Goal: Task Accomplishment & Management: Use online tool/utility

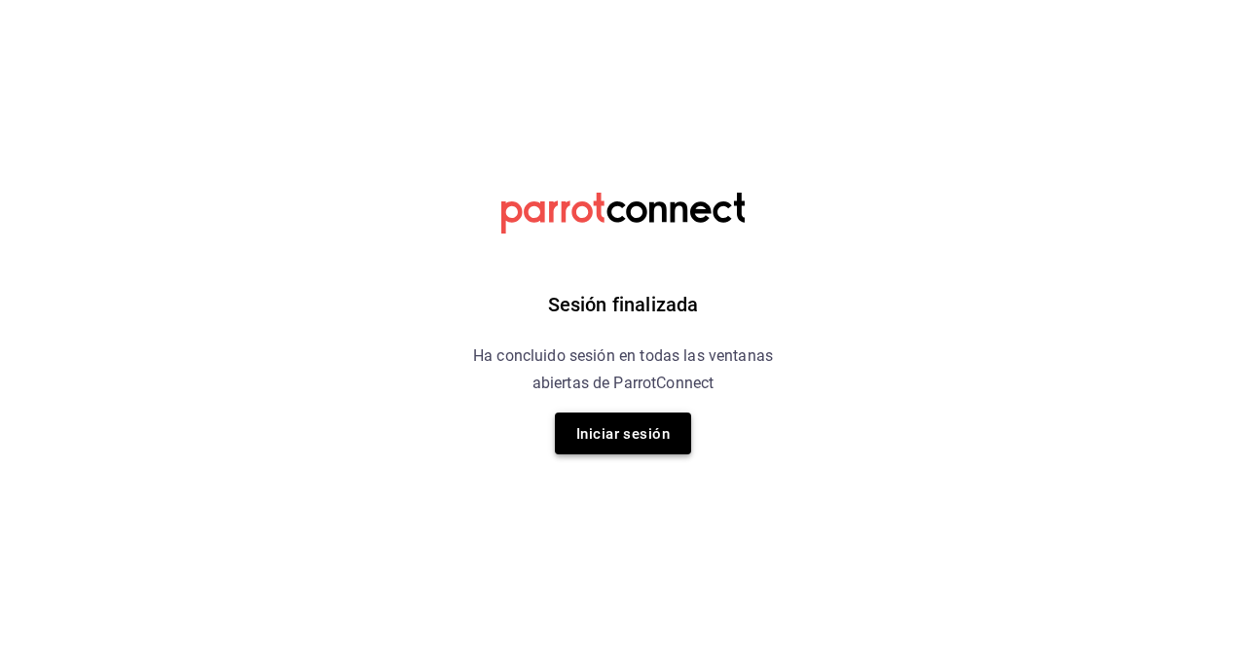
click at [631, 422] on font "Iniciar sesión" at bounding box center [622, 433] width 93 height 26
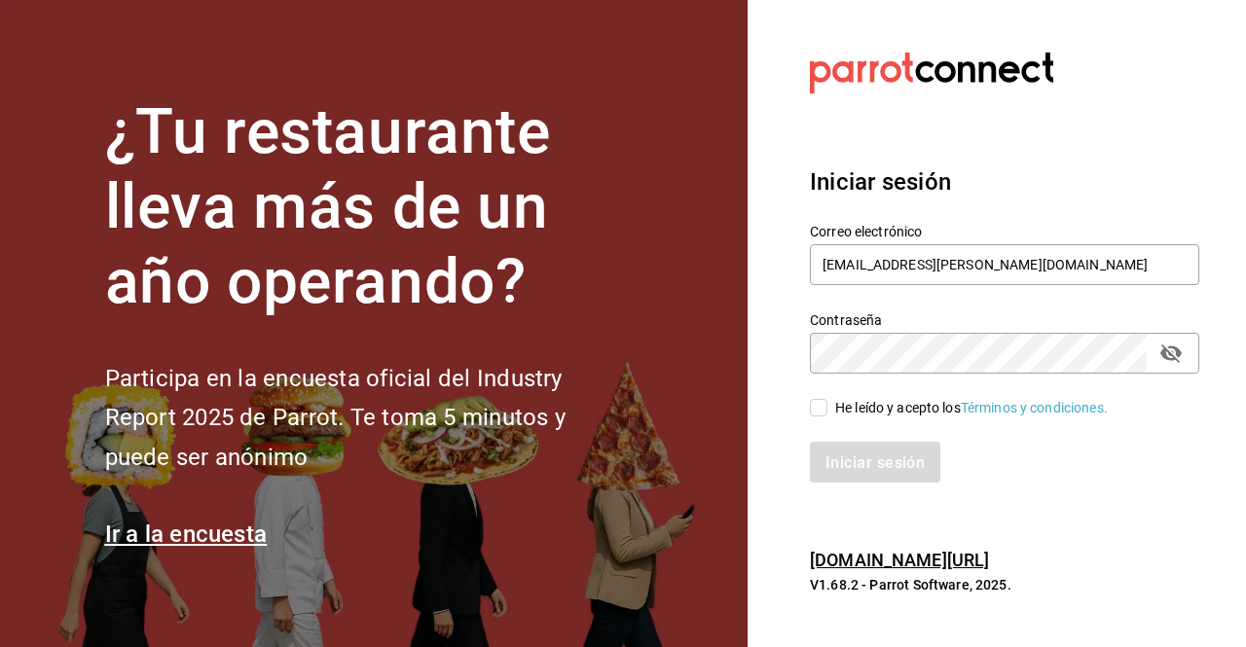
click at [818, 412] on input "He leído y acepto los Términos y condiciones." at bounding box center [819, 408] width 18 height 18
checkbox input "true"
click at [841, 446] on button "Iniciar sesión" at bounding box center [876, 462] width 132 height 41
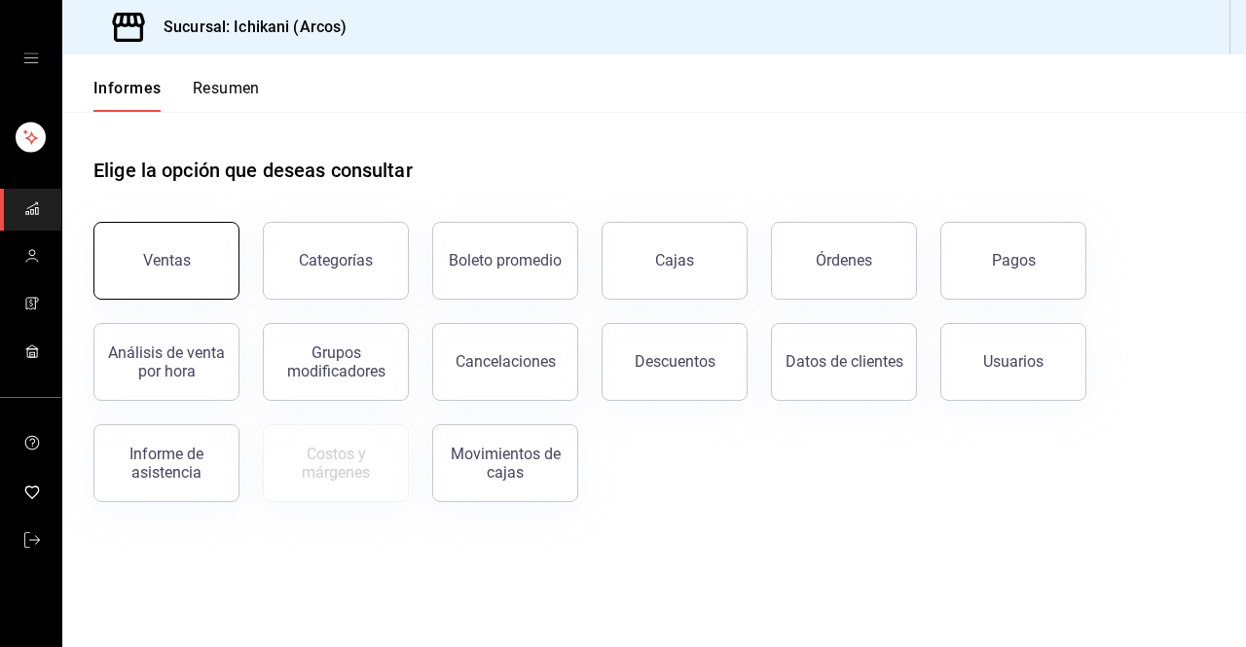
click at [162, 277] on button "Ventas" at bounding box center [166, 261] width 146 height 78
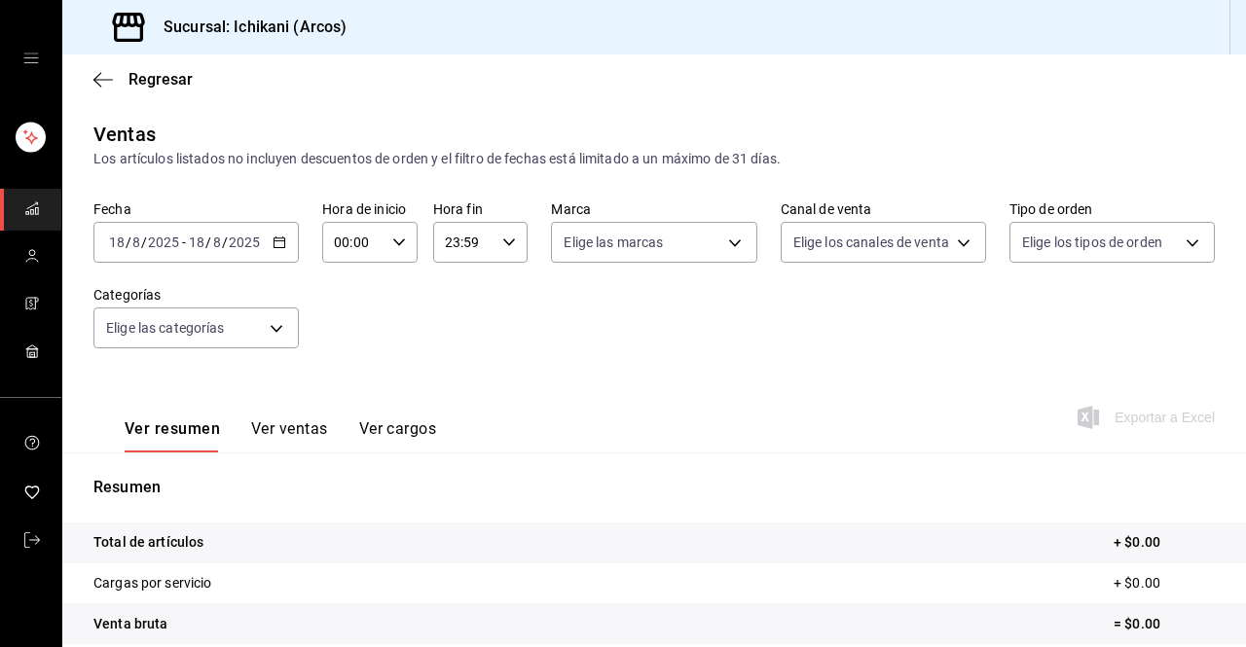
click at [285, 246] on div "2025-08-18 18 / 8 / 2025 - 2025-08-18 18 / 8 / 2025" at bounding box center [195, 242] width 205 height 41
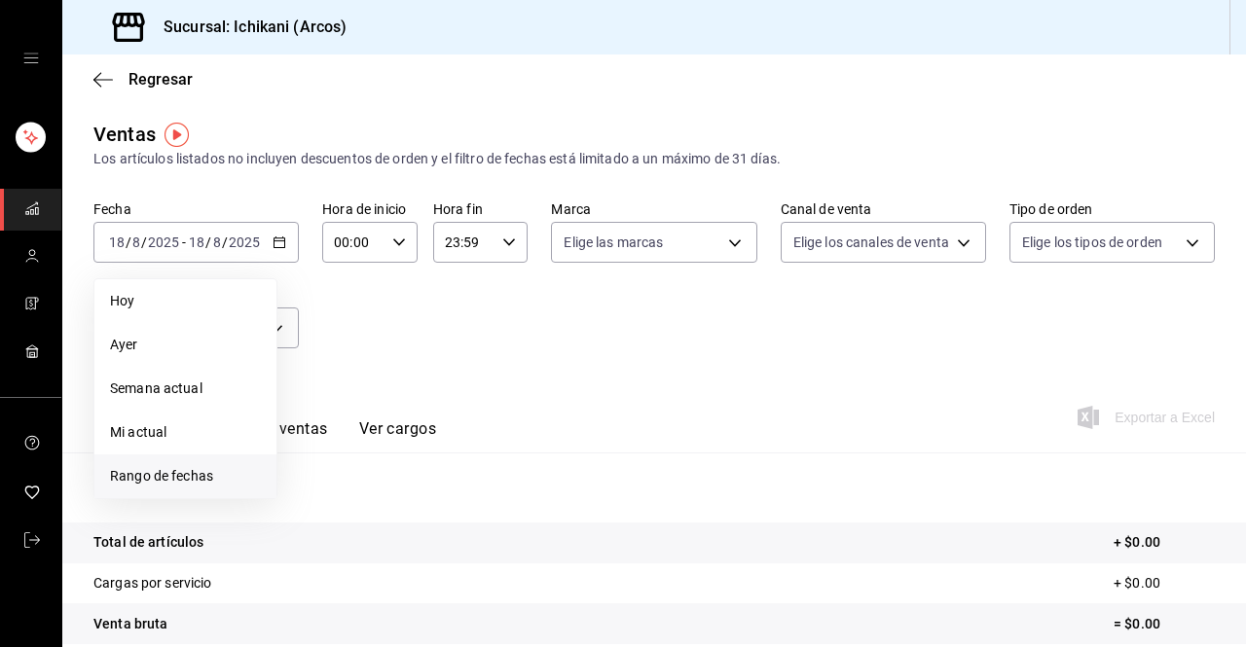
click at [202, 474] on font "Rango de fechas" at bounding box center [161, 476] width 103 height 16
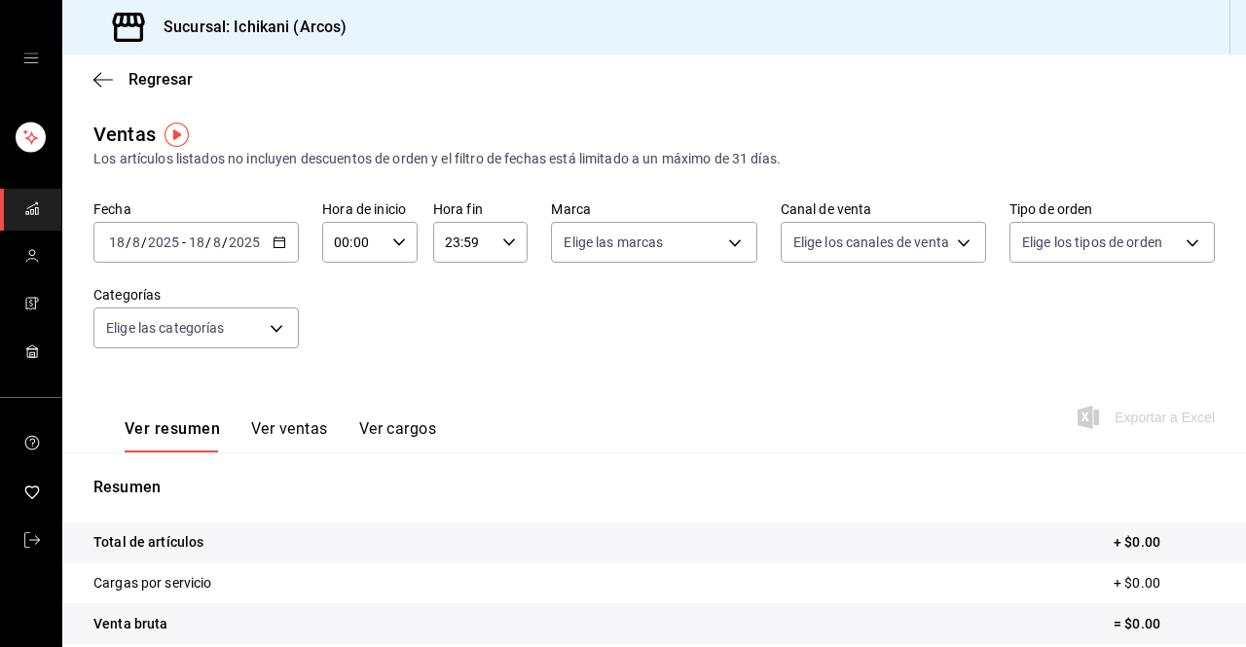
click at [277, 248] on \(Stroke\) "button" at bounding box center [279, 242] width 12 height 11
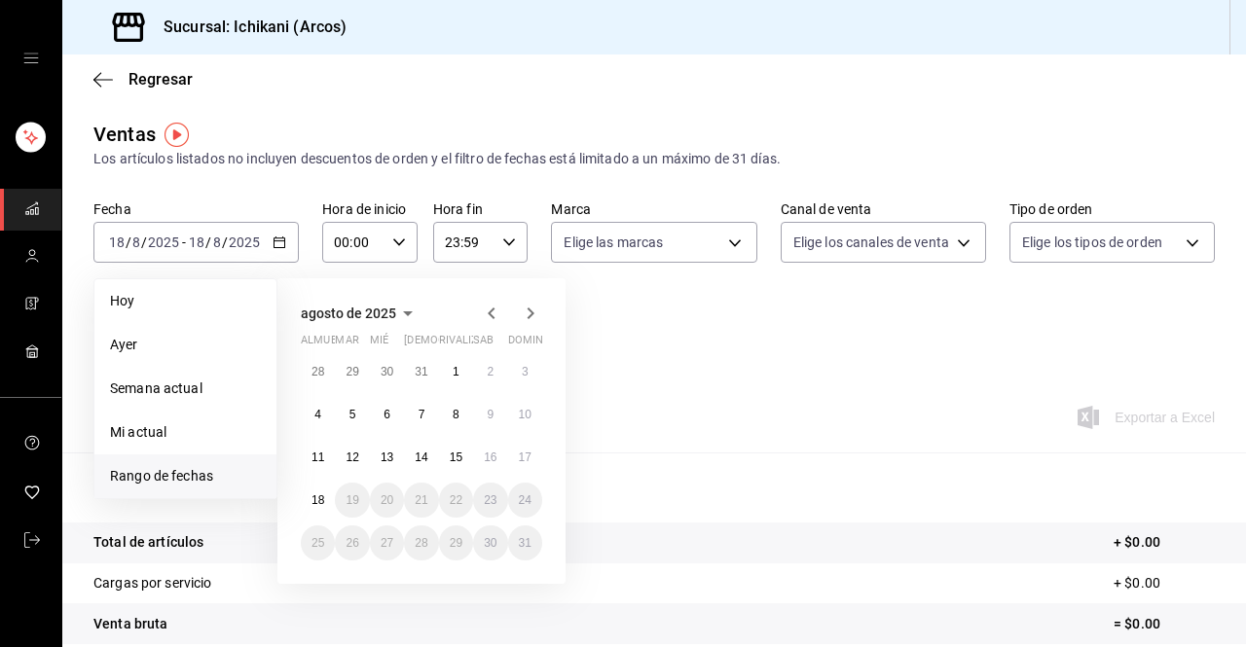
click at [175, 480] on font "Rango de fechas" at bounding box center [161, 476] width 103 height 16
click at [312, 493] on font "18" at bounding box center [317, 500] width 13 height 14
click at [351, 460] on font "12" at bounding box center [351, 458] width 13 height 14
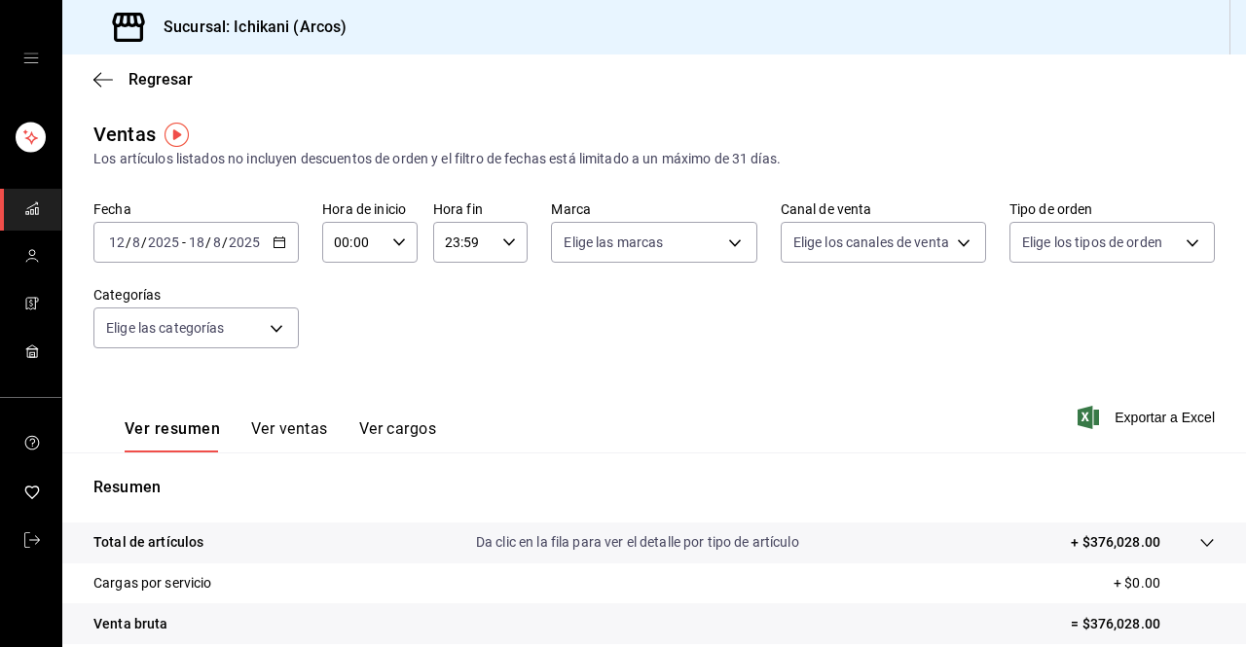
click at [282, 237] on \(Stroke\) "button" at bounding box center [282, 236] width 1 height 1
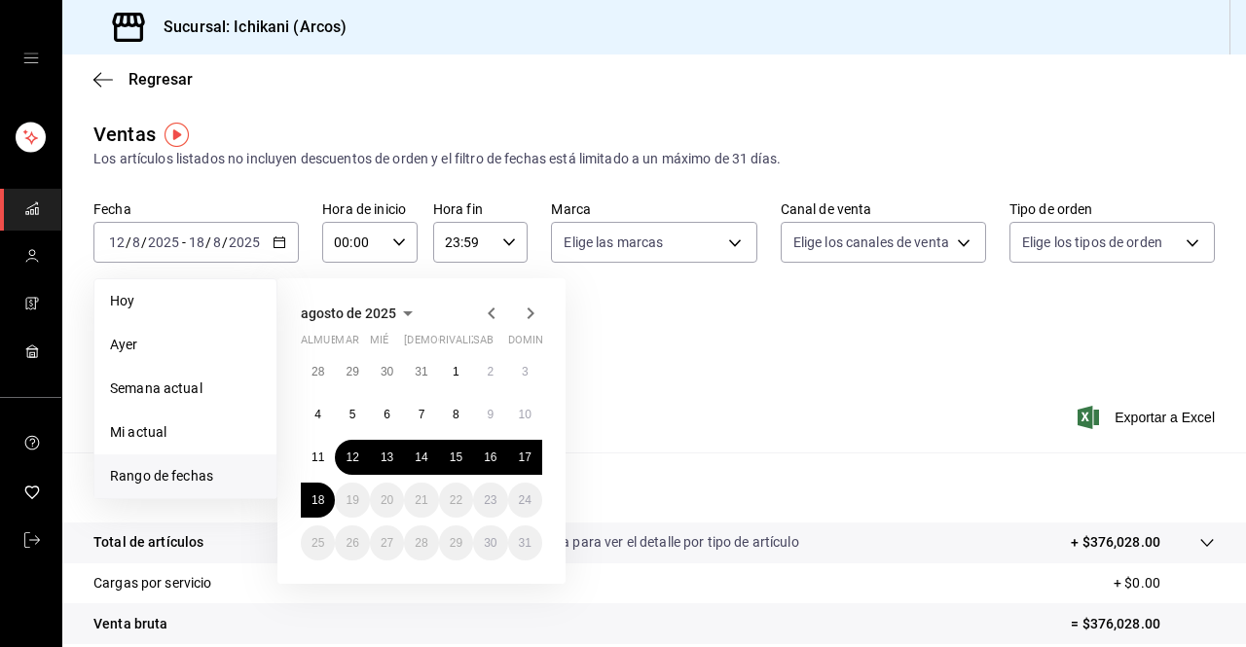
click at [403, 310] on icon "button" at bounding box center [407, 313] width 23 height 23
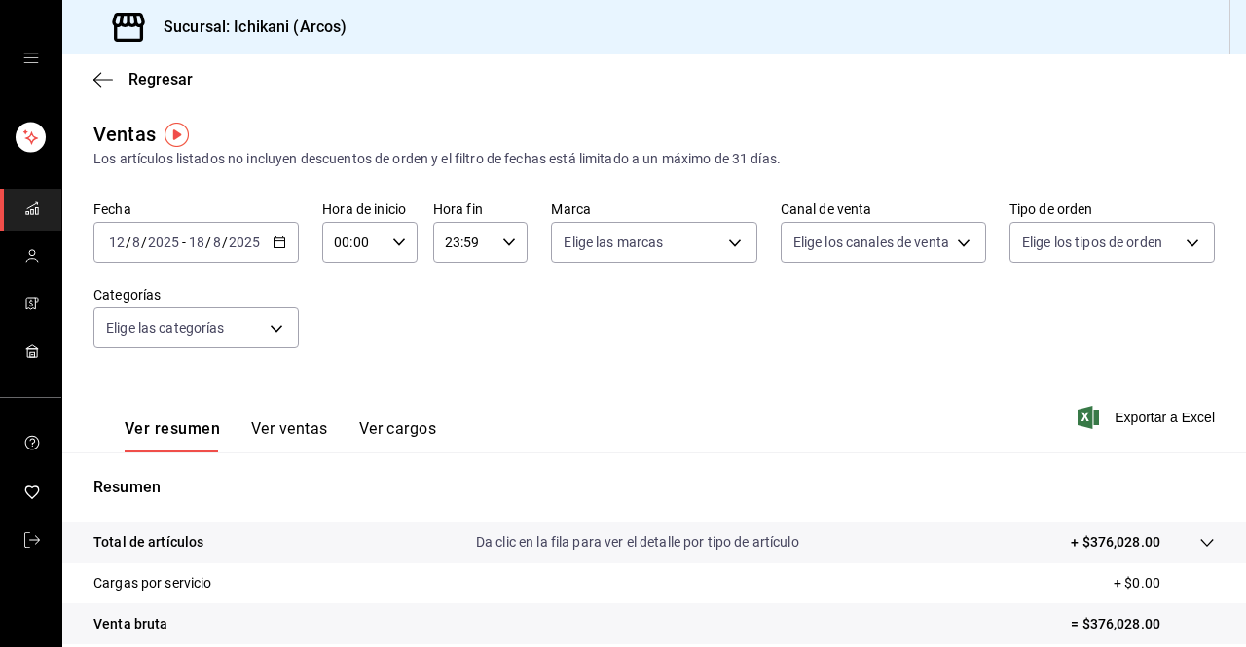
click at [284, 243] on div "2025-08-12 12 / 8 / 2025 - 2025-08-18 18 / 8 / 2025" at bounding box center [195, 242] width 205 height 41
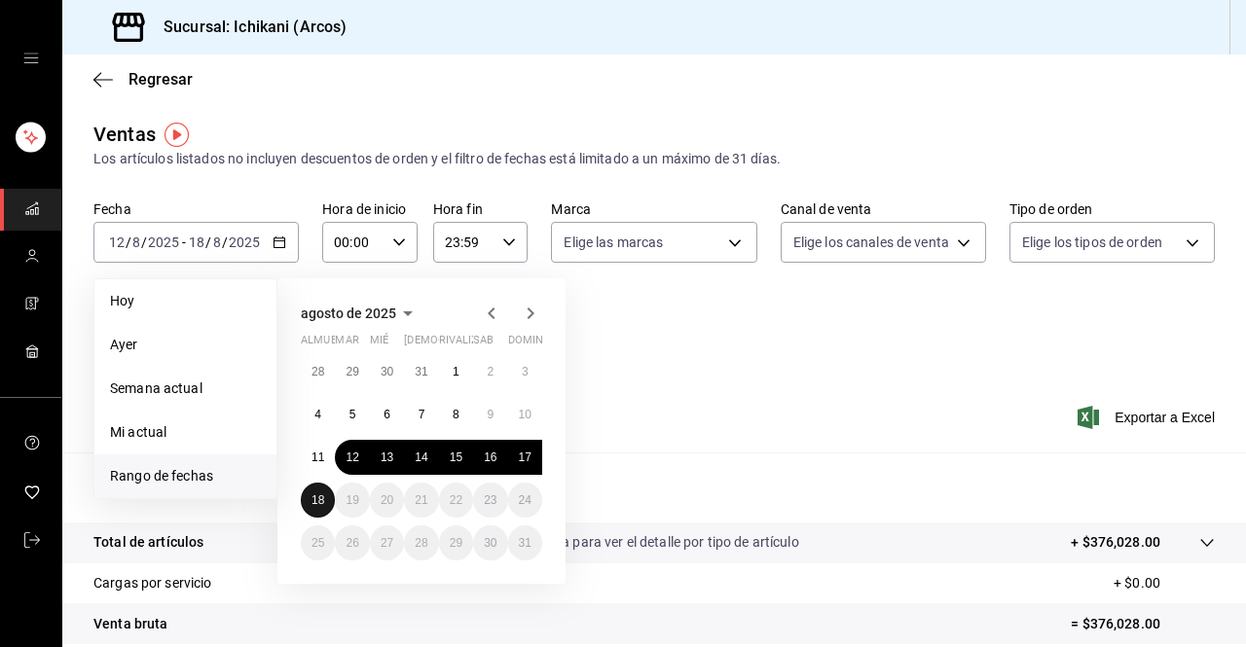
click at [322, 498] on font "18" at bounding box center [317, 500] width 13 height 14
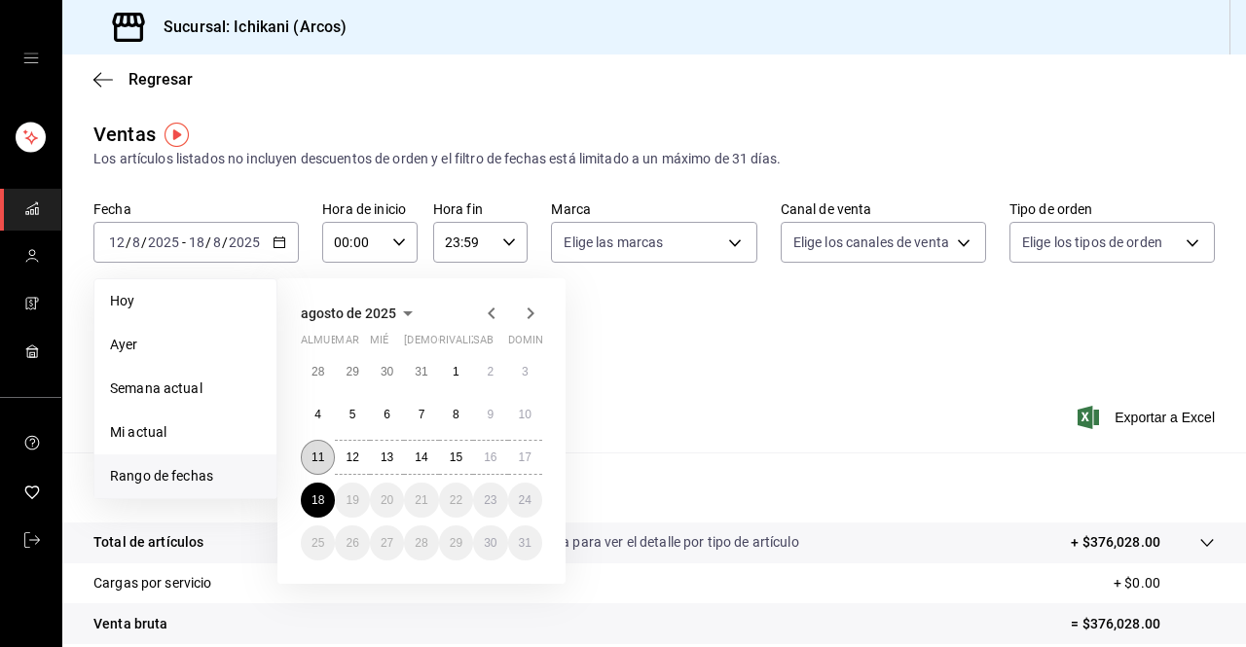
click at [310, 453] on button "11" at bounding box center [318, 457] width 34 height 35
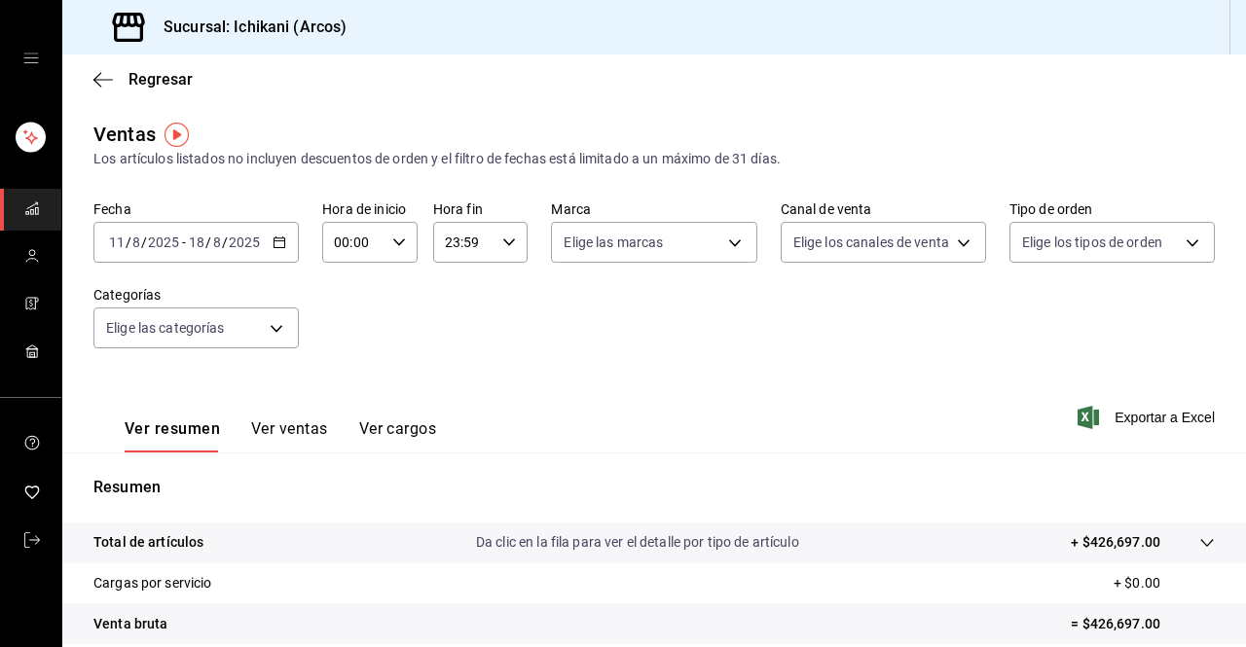
click at [274, 254] on div "2025-08-11 11 / 8 / 2025 - 2025-08-18 18 / 8 / 2025" at bounding box center [195, 242] width 205 height 41
click at [279, 253] on div "2025-08-11 11 / 8 / 2025 - 2025-08-18 18 / 8 / 2025" at bounding box center [195, 242] width 205 height 41
click at [405, 257] on div "00:00 Hora de inicio" at bounding box center [369, 242] width 95 height 41
click at [343, 392] on button "05" at bounding box center [342, 402] width 39 height 39
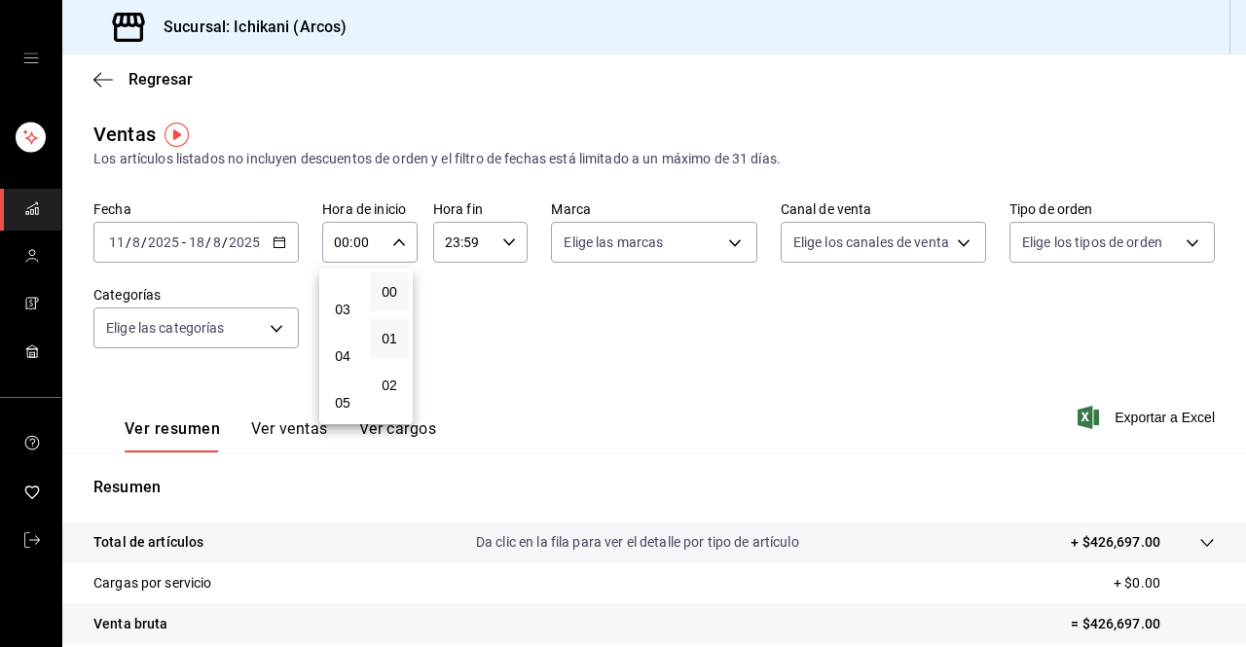
type input "05:00"
click at [511, 238] on div at bounding box center [623, 323] width 1246 height 647
click at [505, 238] on icon "button" at bounding box center [509, 242] width 14 height 14
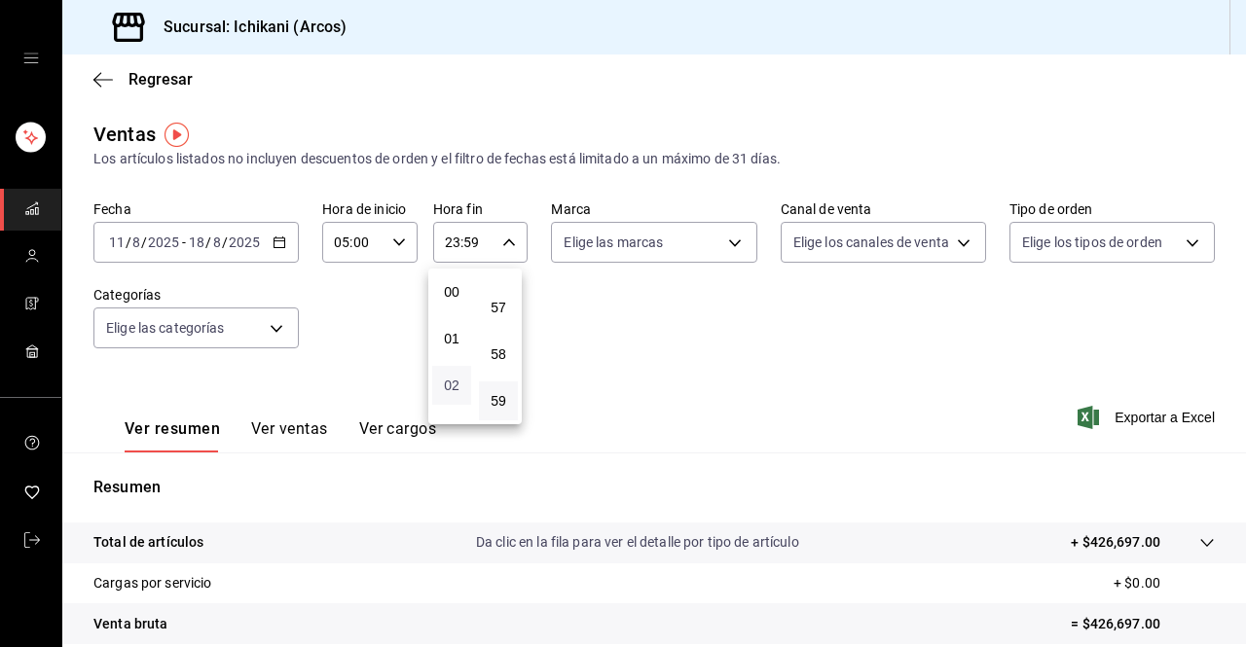
scroll to position [68, 0]
drag, startPoint x: 451, startPoint y: 363, endPoint x: 448, endPoint y: 353, distance: 10.2
click at [448, 353] on button "03" at bounding box center [451, 363] width 39 height 39
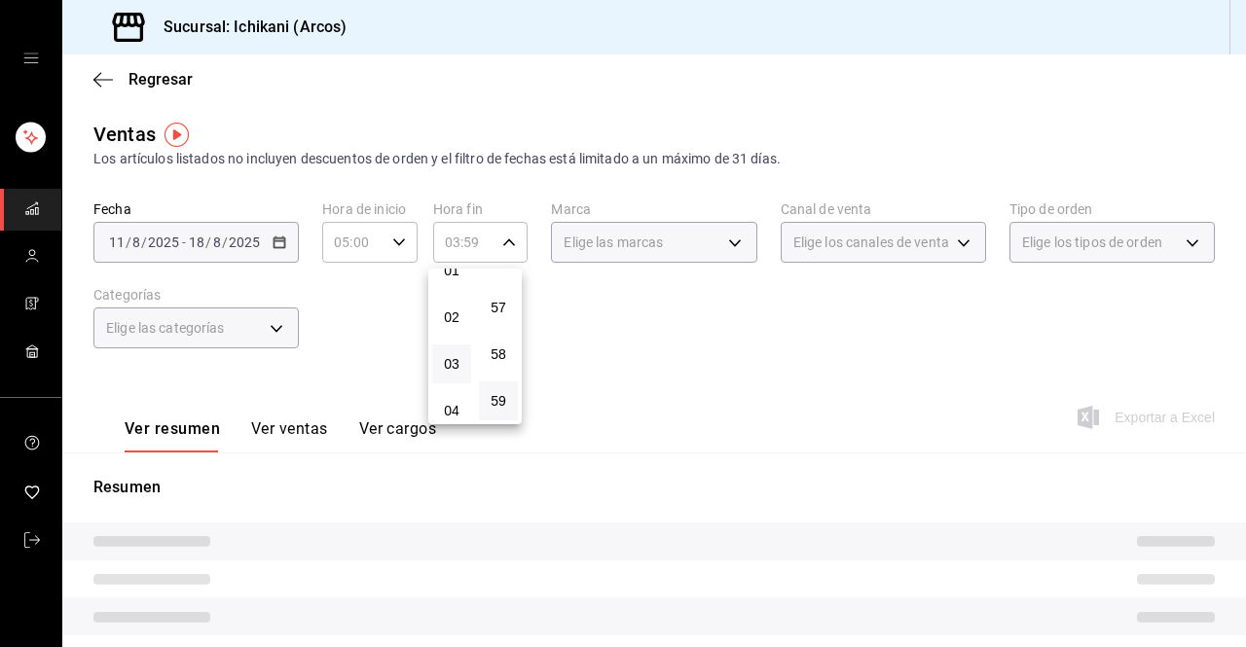
click at [448, 353] on button "03" at bounding box center [451, 363] width 39 height 39
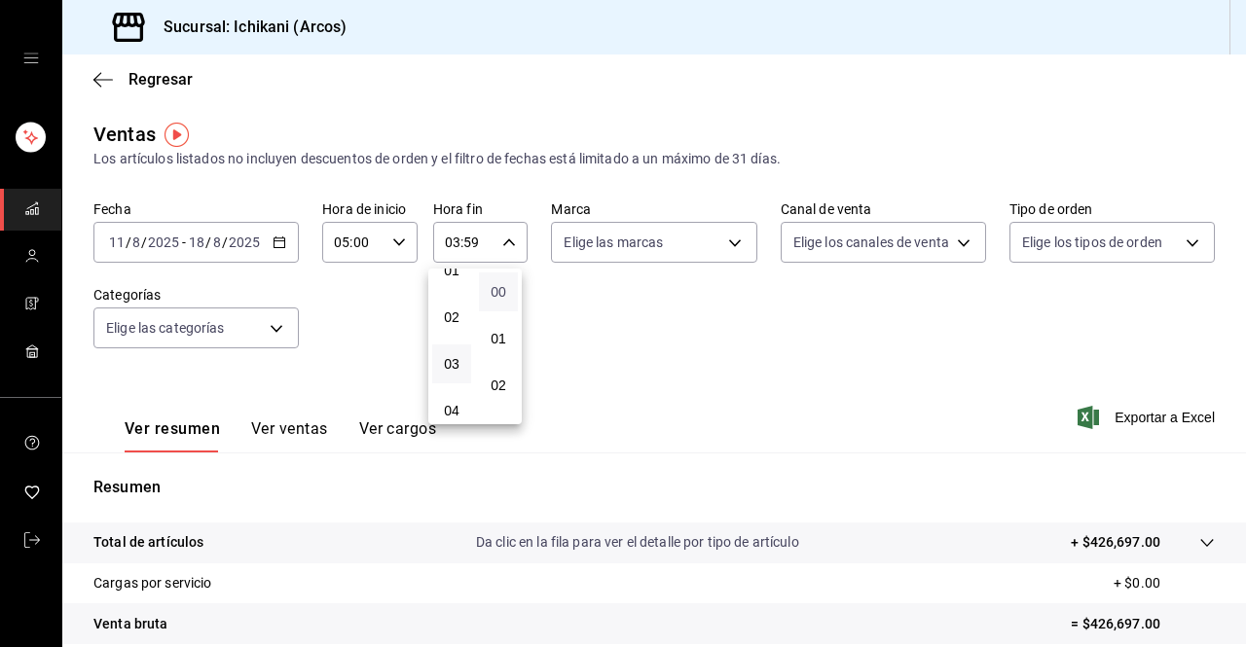
click at [494, 289] on font "00" at bounding box center [498, 292] width 16 height 16
type input "03:00"
click at [1135, 420] on div at bounding box center [623, 323] width 1246 height 647
click at [1135, 420] on font "Exportar a Excel" at bounding box center [1164, 418] width 100 height 16
click at [392, 248] on icon "button" at bounding box center [399, 242] width 14 height 14
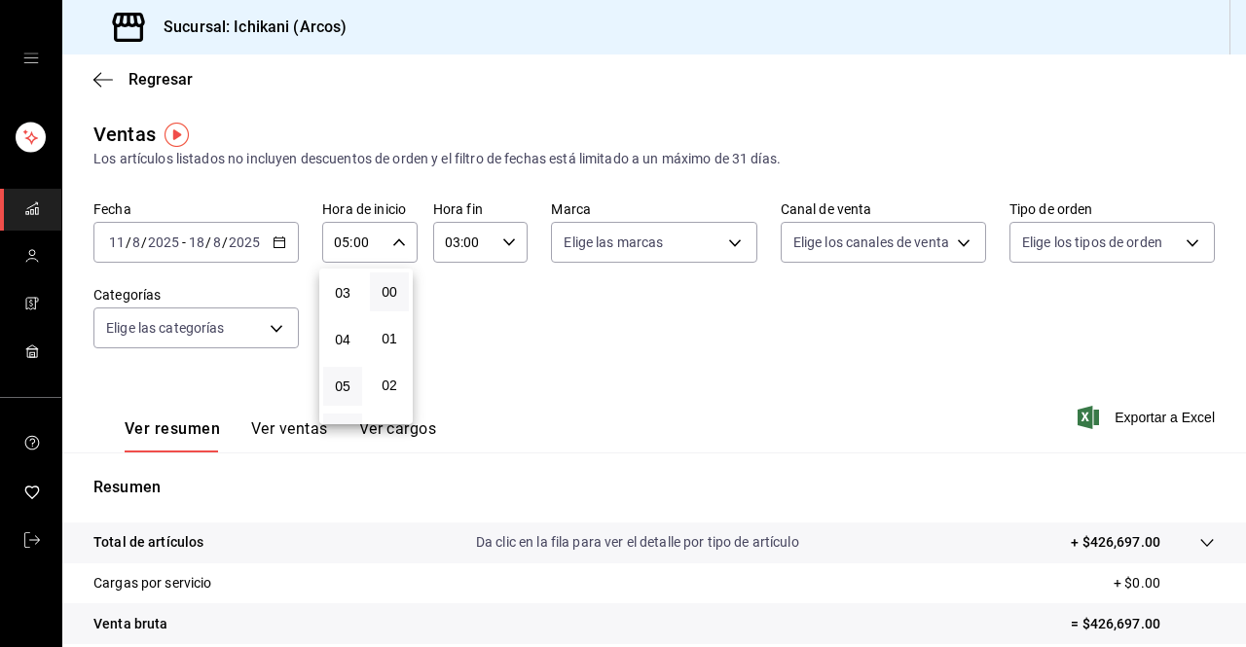
scroll to position [138, 0]
click at [344, 295] on font "03" at bounding box center [343, 294] width 16 height 16
type input "03:00"
click at [454, 242] on div at bounding box center [623, 323] width 1246 height 647
click at [454, 242] on input "03:00" at bounding box center [464, 242] width 62 height 39
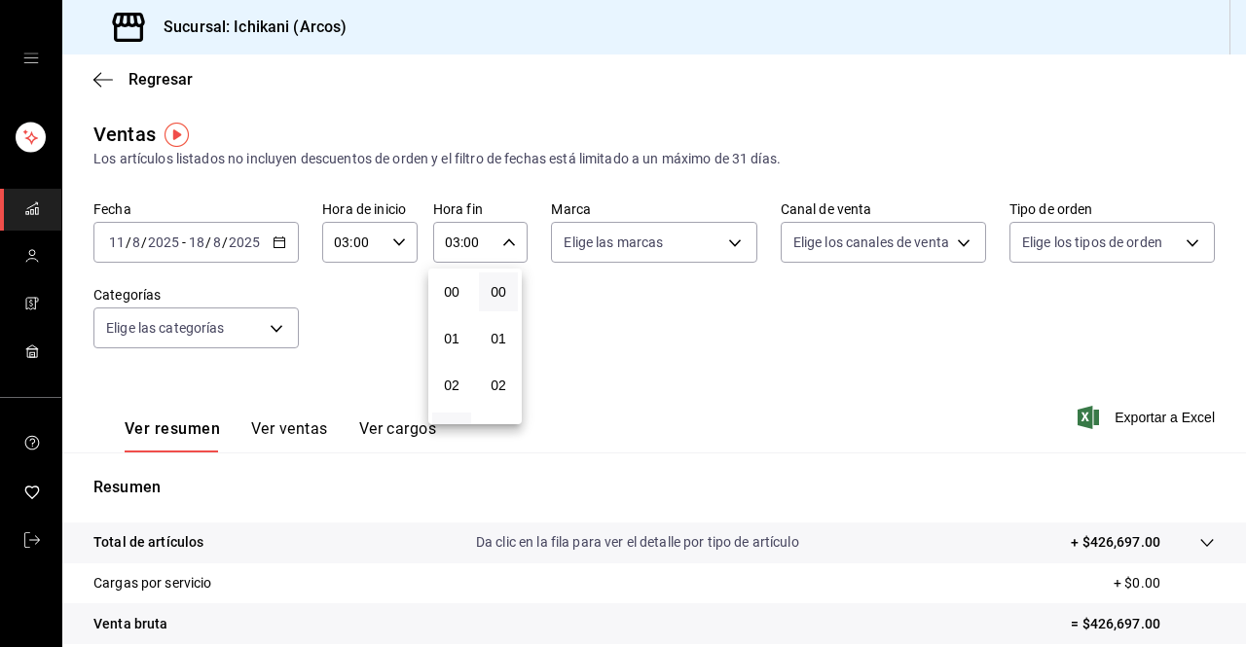
click at [454, 242] on div at bounding box center [623, 323] width 1246 height 647
click at [451, 228] on input "03:00" at bounding box center [464, 242] width 62 height 39
click at [453, 384] on font "05" at bounding box center [452, 386] width 16 height 16
type input "05:00"
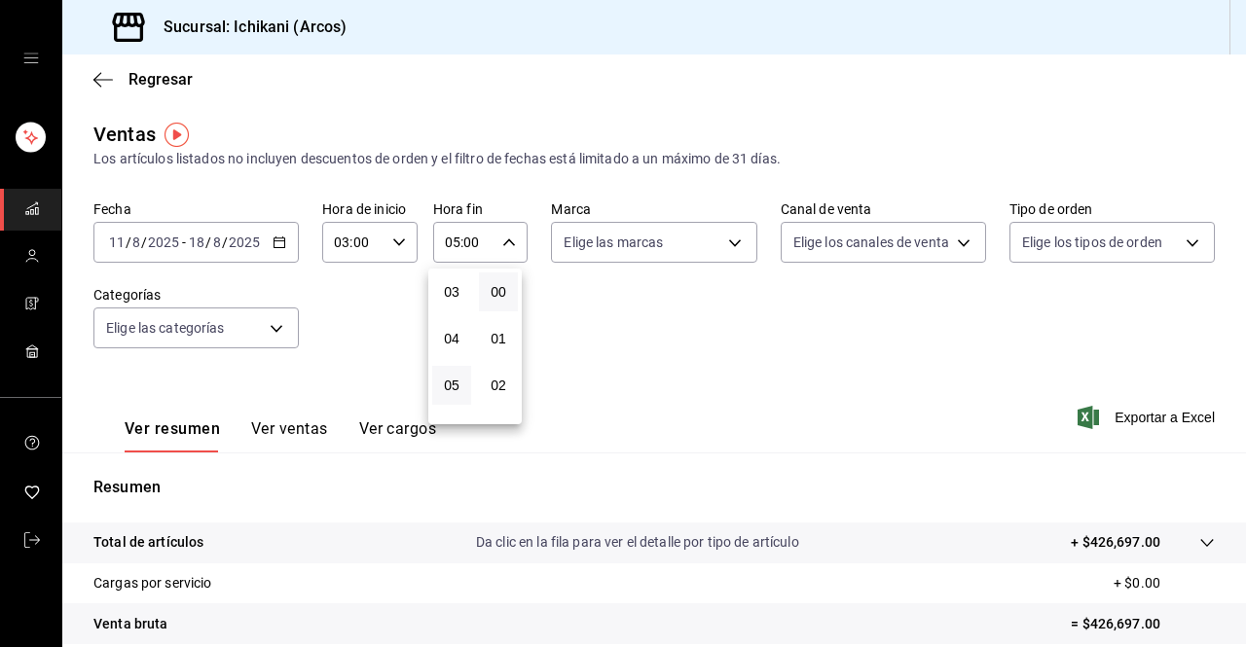
click at [701, 250] on div at bounding box center [623, 323] width 1246 height 647
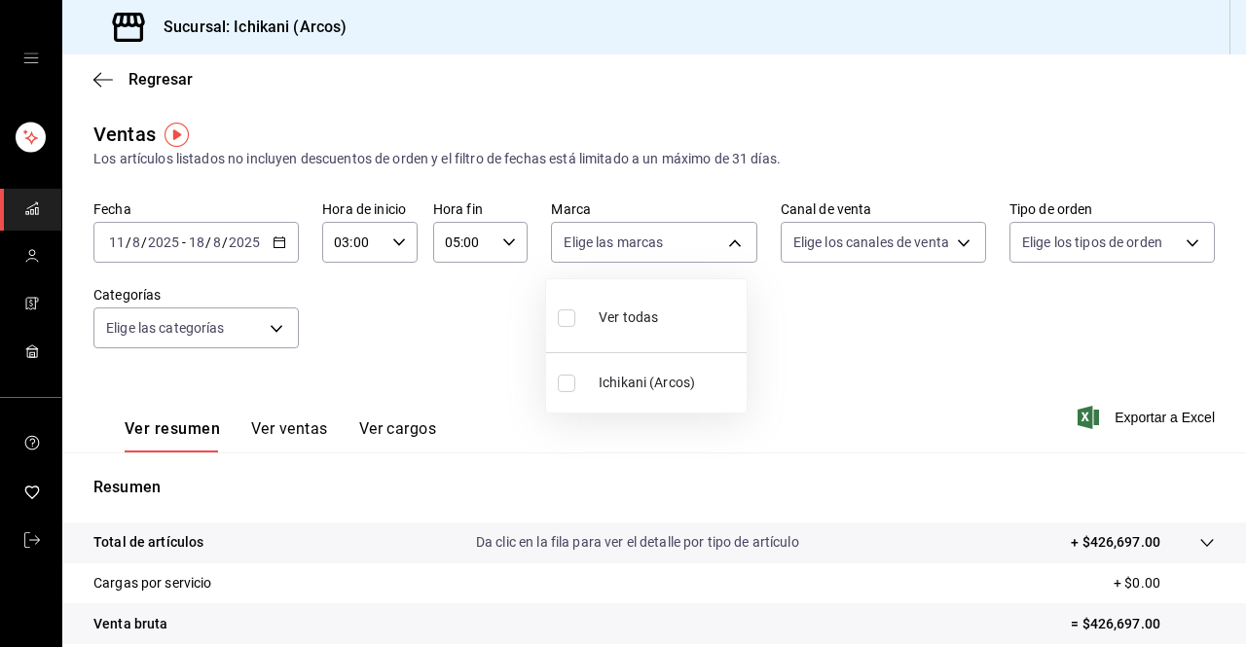
click at [701, 250] on body "Sucursal: Ichikani (Arcos) Regresar Ventas Los artículos listados no incluyen d…" at bounding box center [623, 323] width 1246 height 647
click at [663, 377] on font "Ichikani (Arcos)" at bounding box center [646, 383] width 96 height 16
type input "5b36b593-4404-40a8-ab52-4e9fd09f90e2"
checkbox input "true"
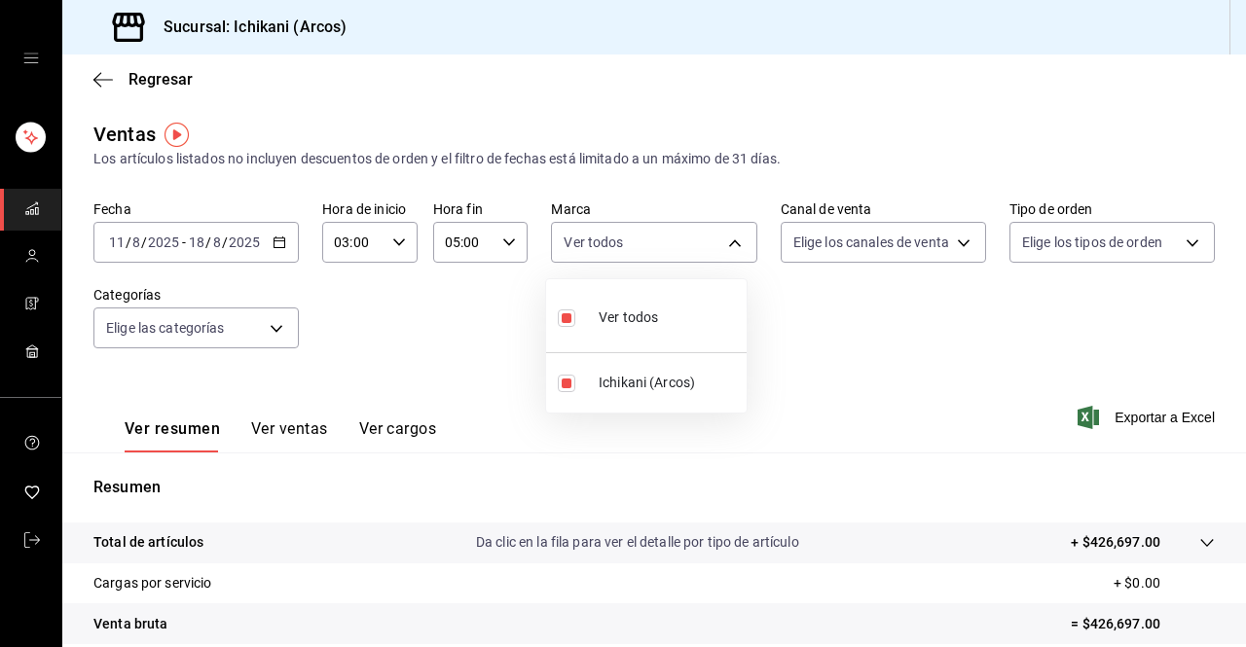
click at [946, 246] on div at bounding box center [623, 323] width 1246 height 647
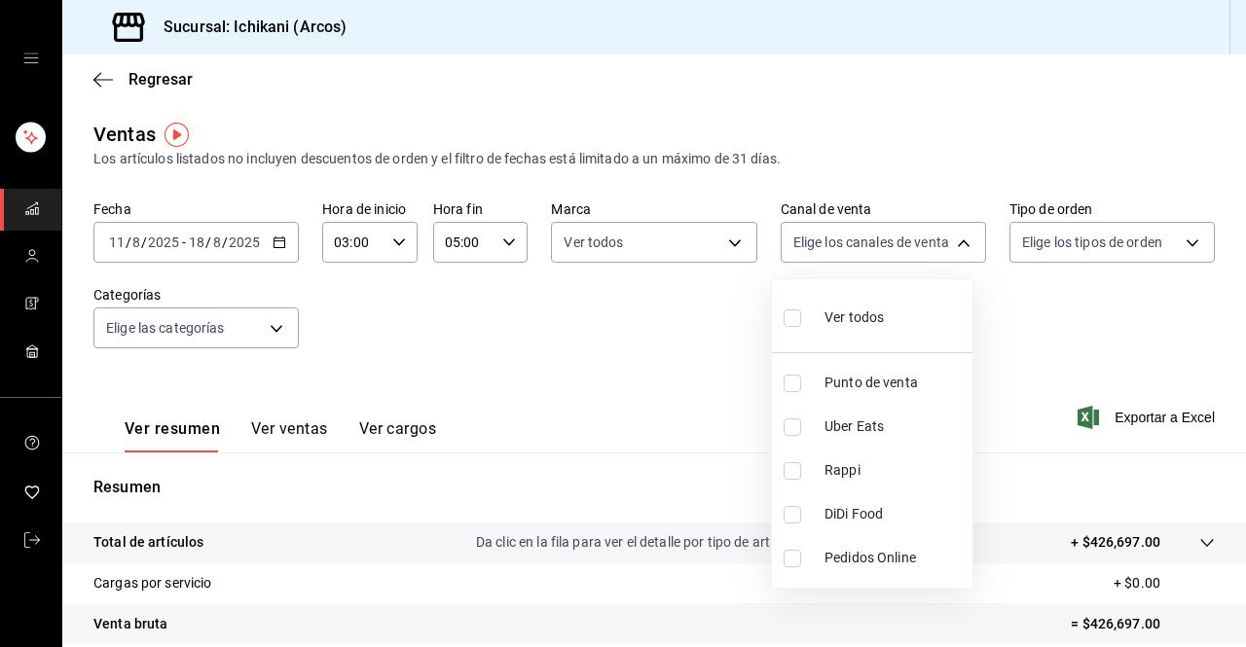
click at [946, 246] on body "Sucursal: Ichikani (Arcos) Regresar Ventas Los artículos listados no incluyen d…" at bounding box center [623, 323] width 1246 height 647
click at [1071, 436] on div at bounding box center [623, 323] width 1246 height 647
click at [1085, 424] on span "Exportar a Excel" at bounding box center [1147, 417] width 133 height 23
